Goal: Transaction & Acquisition: Purchase product/service

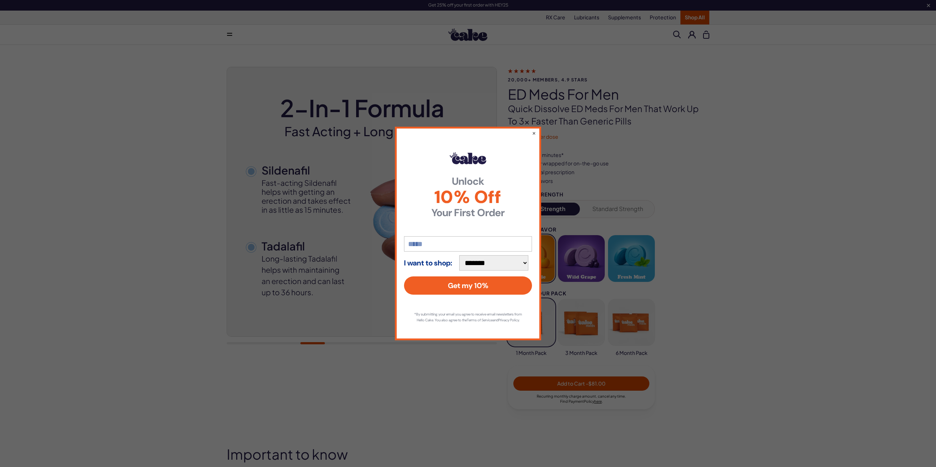
drag, startPoint x: 534, startPoint y: 132, endPoint x: 547, endPoint y: 111, distance: 24.8
click at [534, 131] on button "×" at bounding box center [534, 132] width 4 height 7
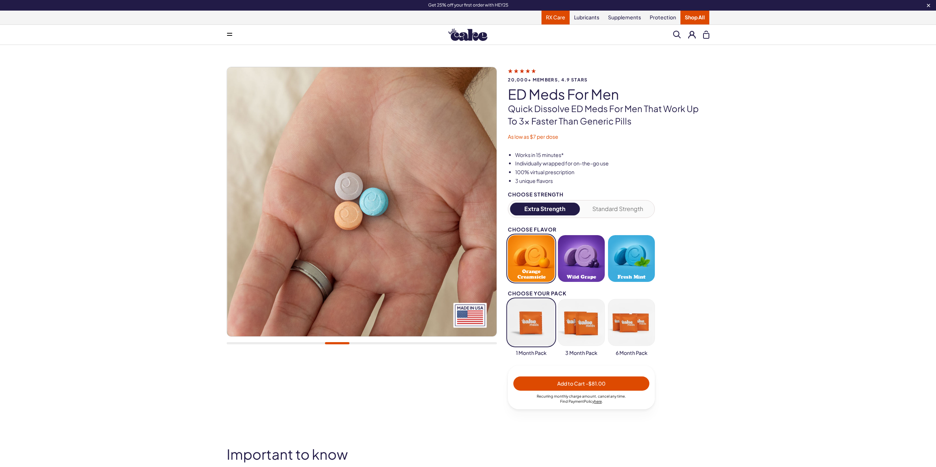
click at [553, 21] on link "RX Care" at bounding box center [555, 18] width 28 height 14
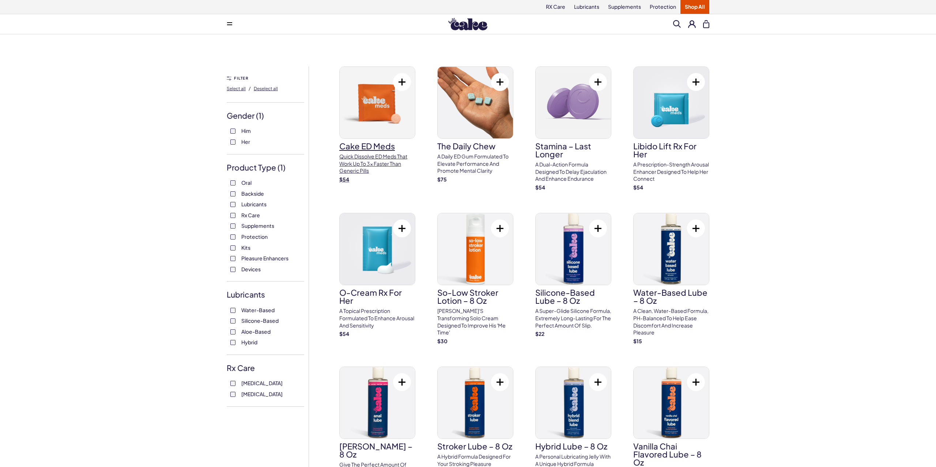
click at [357, 147] on h3 "Cake ED Meds" at bounding box center [377, 146] width 76 height 8
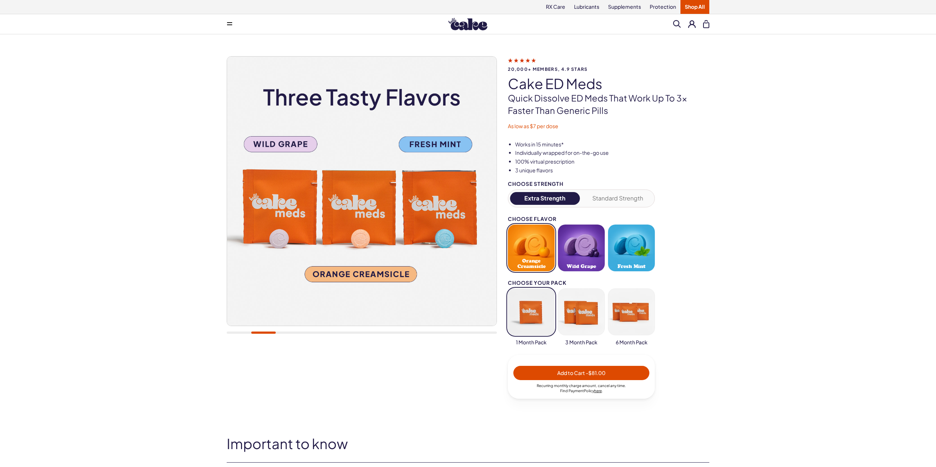
click at [636, 199] on button "Standard Strength" at bounding box center [618, 198] width 70 height 13
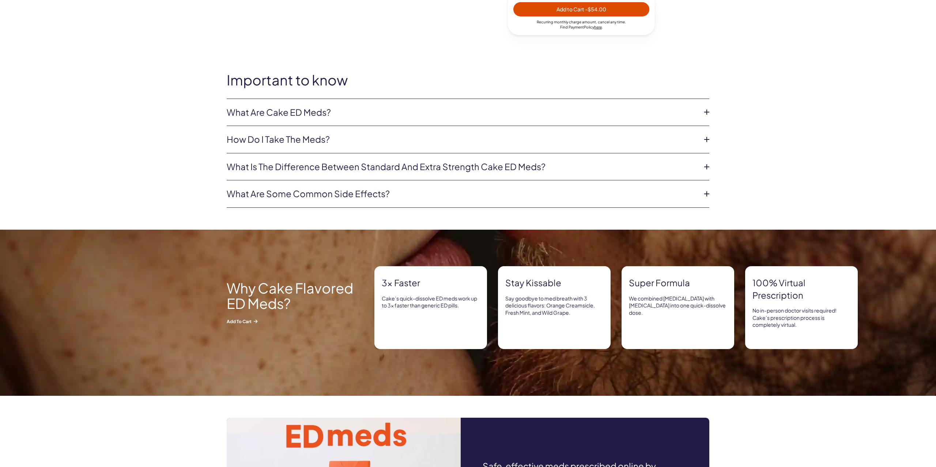
scroll to position [373, 0]
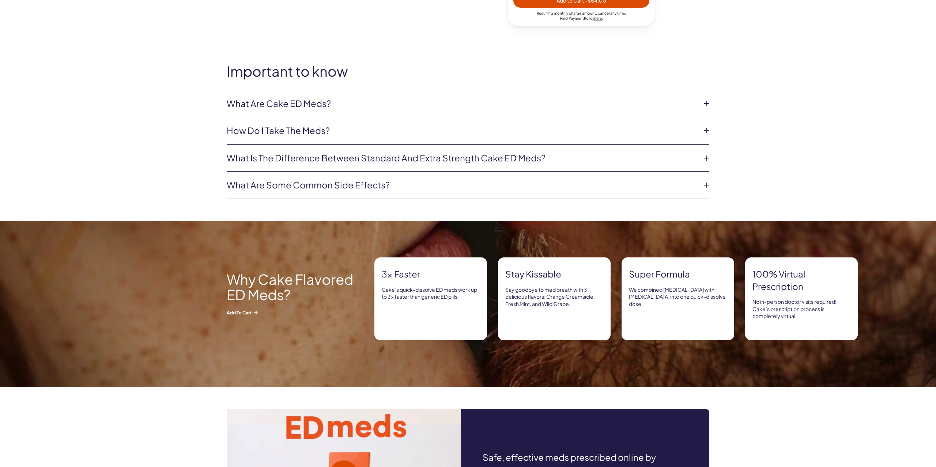
click at [705, 104] on icon at bounding box center [706, 103] width 11 height 11
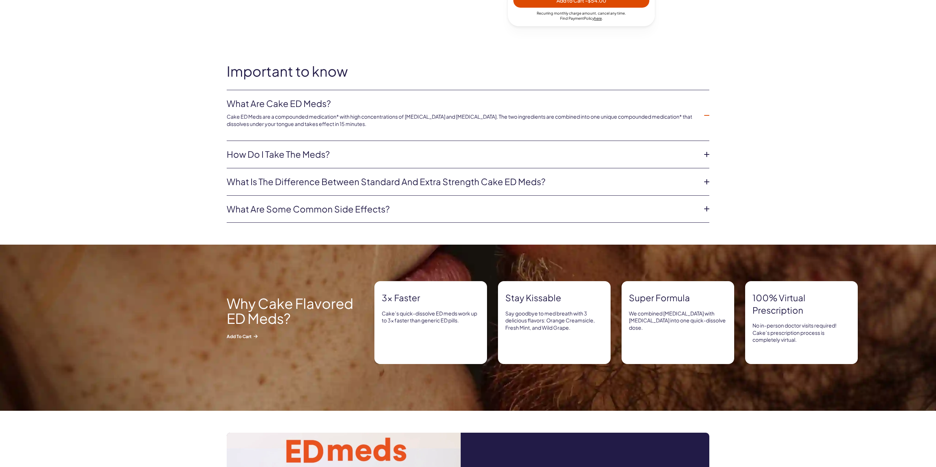
click at [707, 184] on icon at bounding box center [706, 182] width 11 height 11
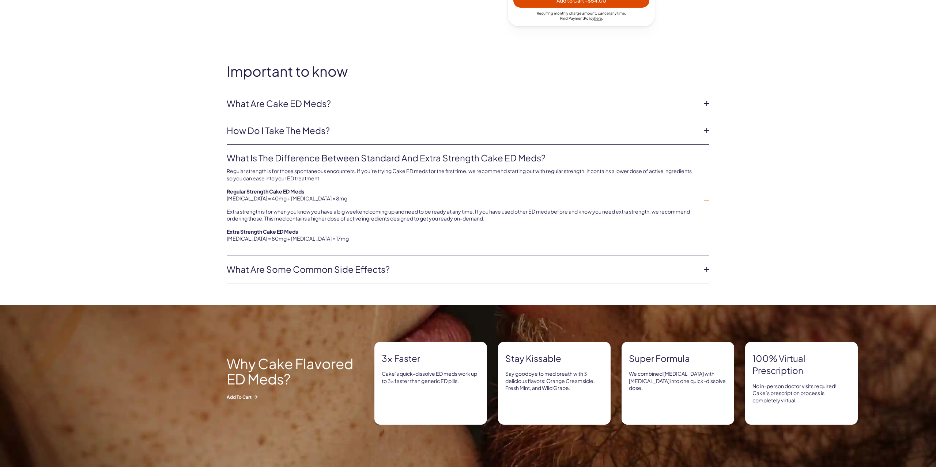
click at [706, 271] on icon at bounding box center [706, 269] width 11 height 11
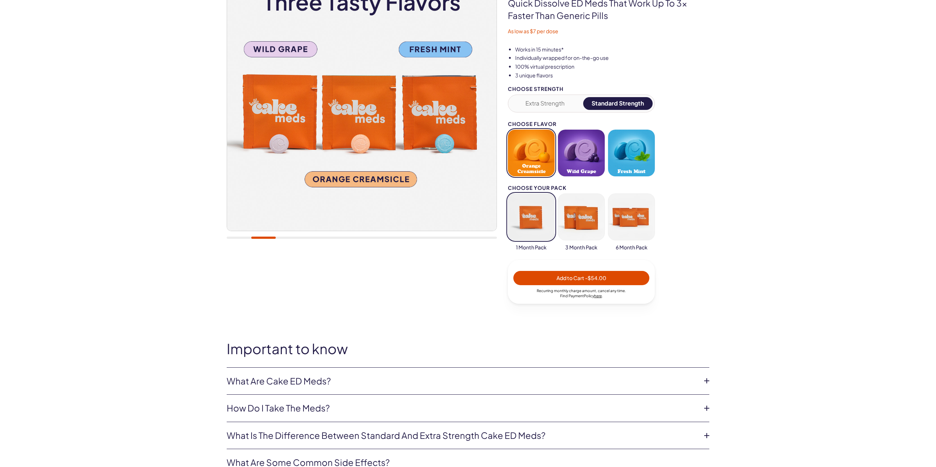
scroll to position [0, 0]
